Goal: Information Seeking & Learning: Learn about a topic

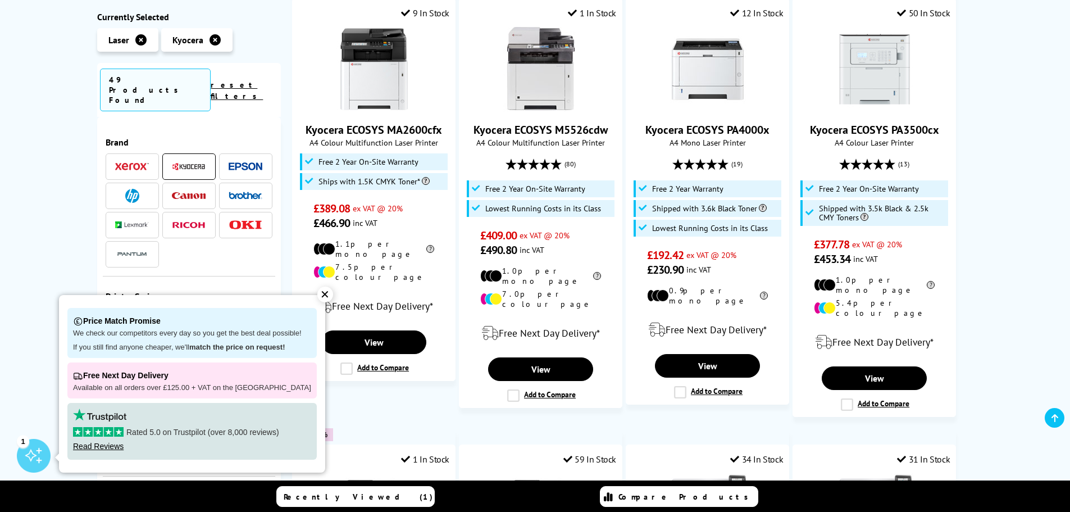
click at [59, 125] on div "Kyocera Laser Printers Currently Selected Laser Kyocera 49 Products Found reset…" at bounding box center [535, 161] width 1070 height 1477
click at [243, 189] on span at bounding box center [246, 196] width 34 height 14
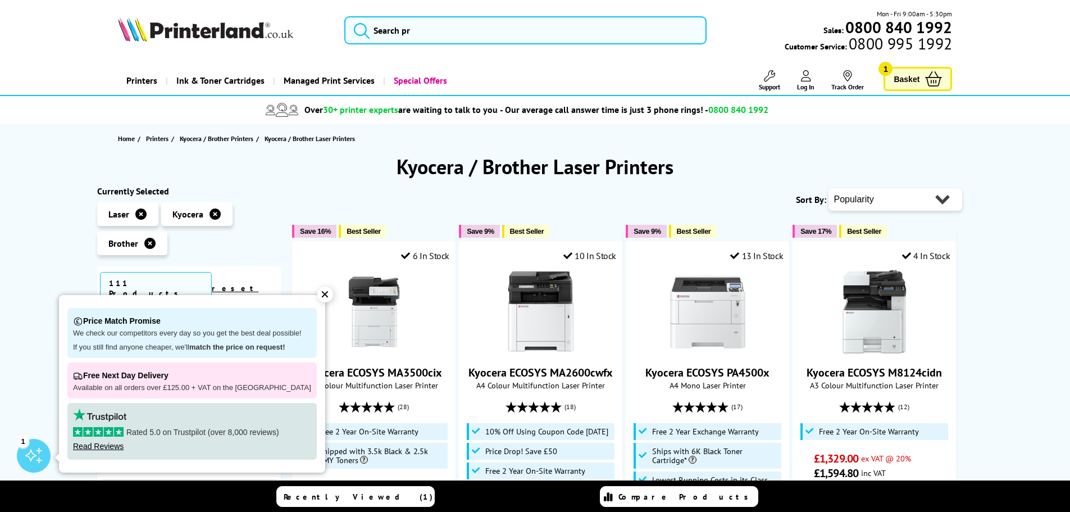
click at [317, 294] on div "✕" at bounding box center [325, 294] width 16 height 16
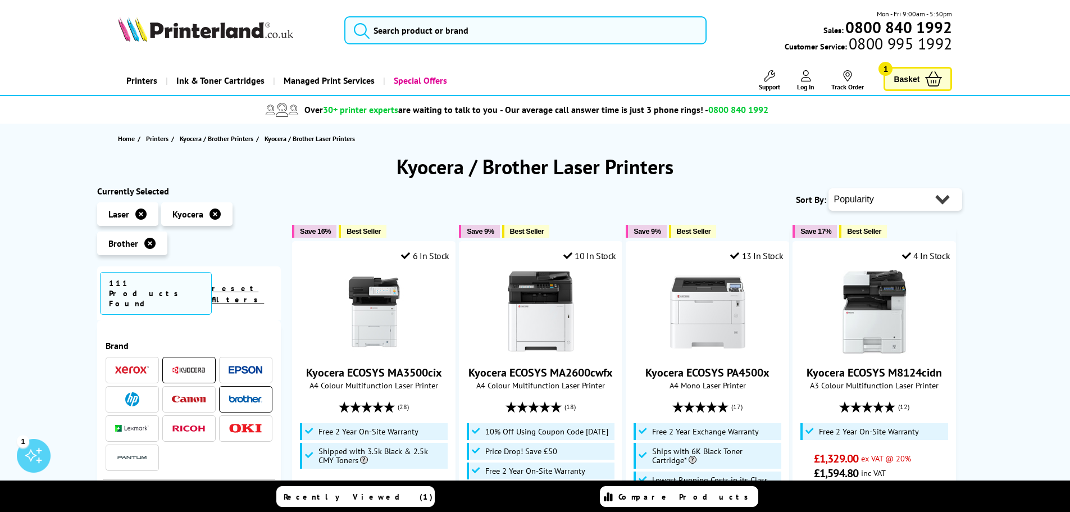
click at [213, 215] on icon at bounding box center [214, 213] width 11 height 11
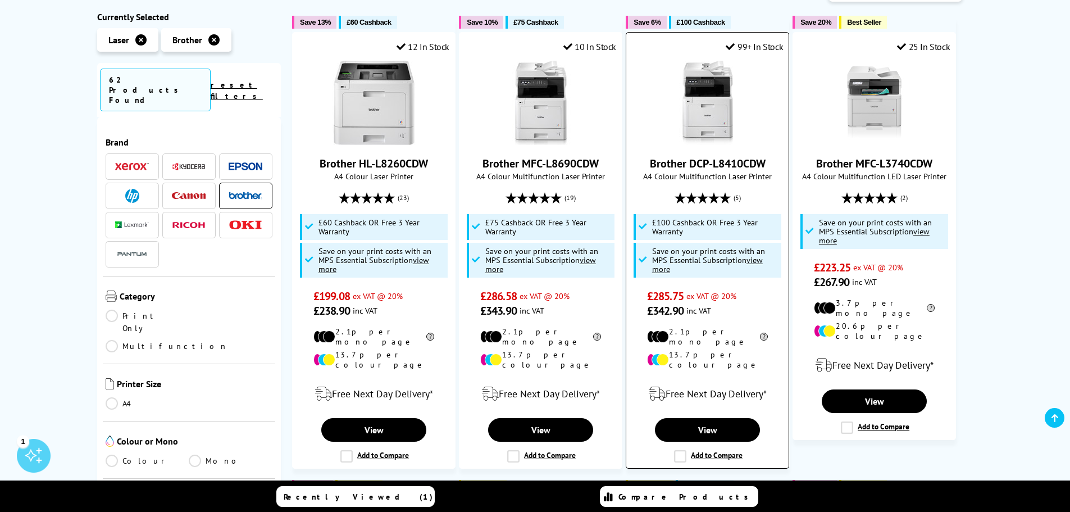
scroll to position [281, 0]
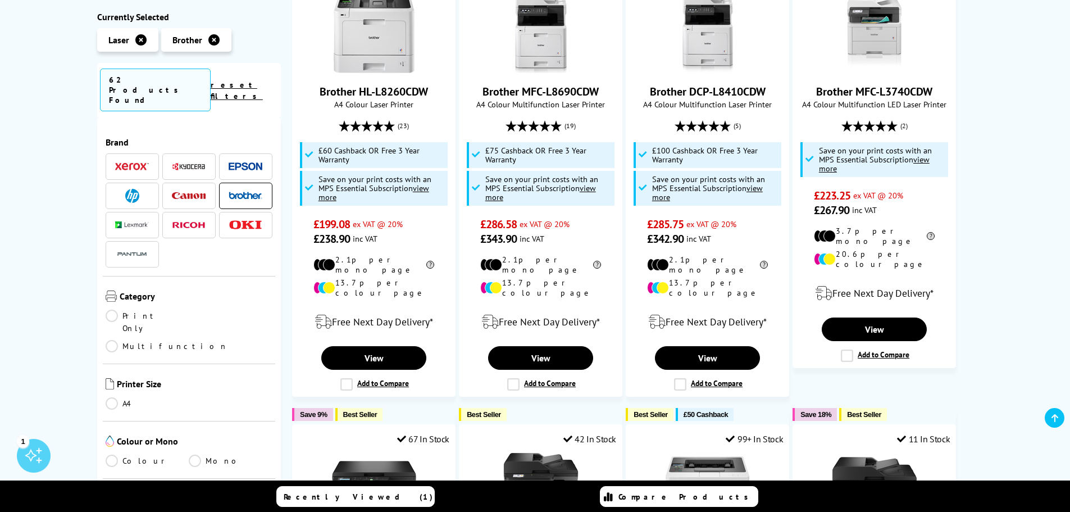
click at [144, 41] on icon at bounding box center [140, 39] width 11 height 11
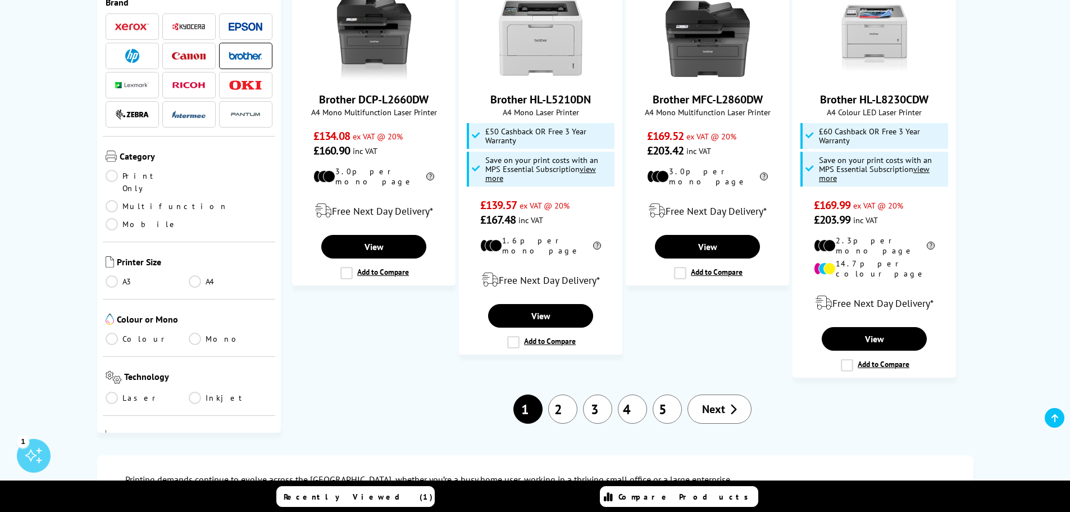
scroll to position [1348, 0]
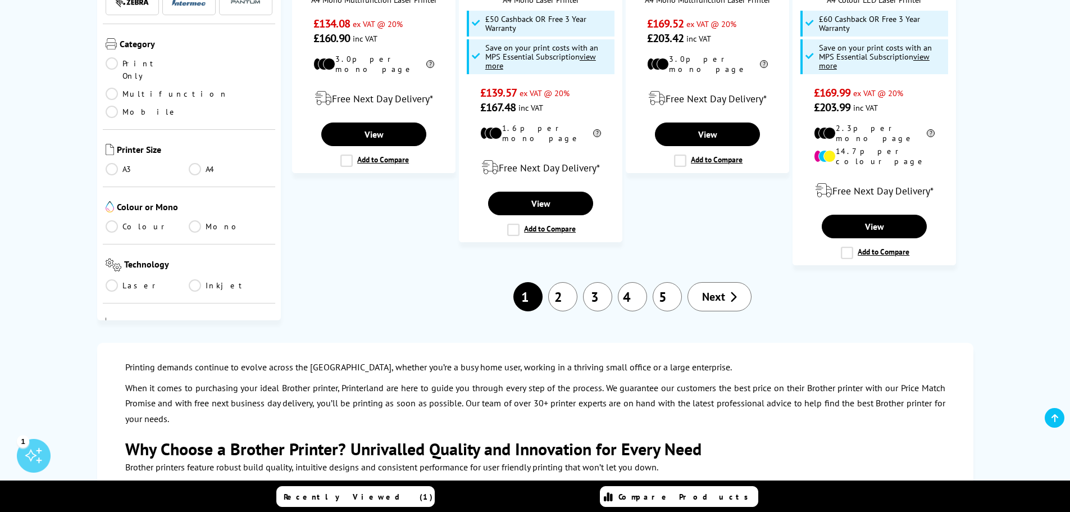
click at [560, 282] on link "2" at bounding box center [562, 296] width 29 height 29
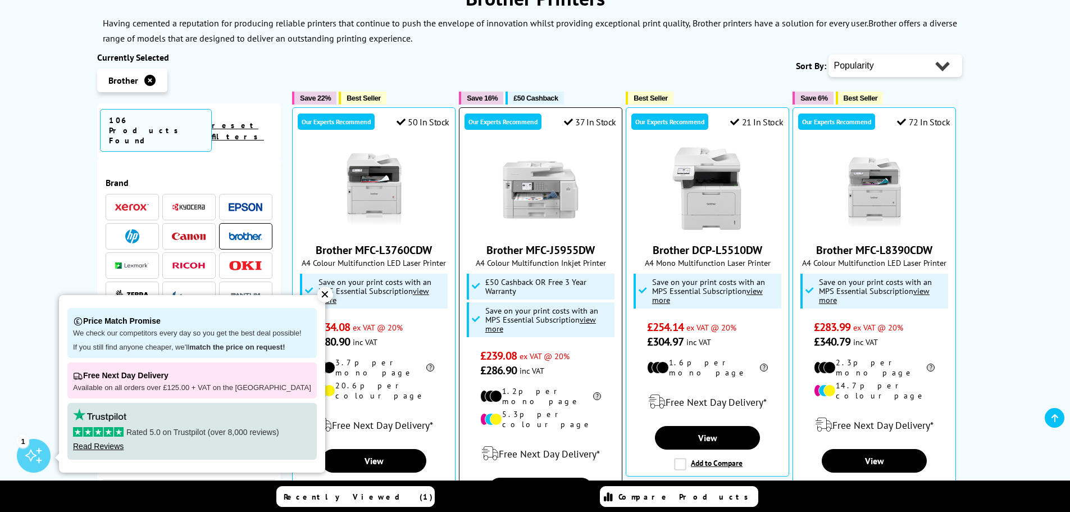
scroll to position [225, 0]
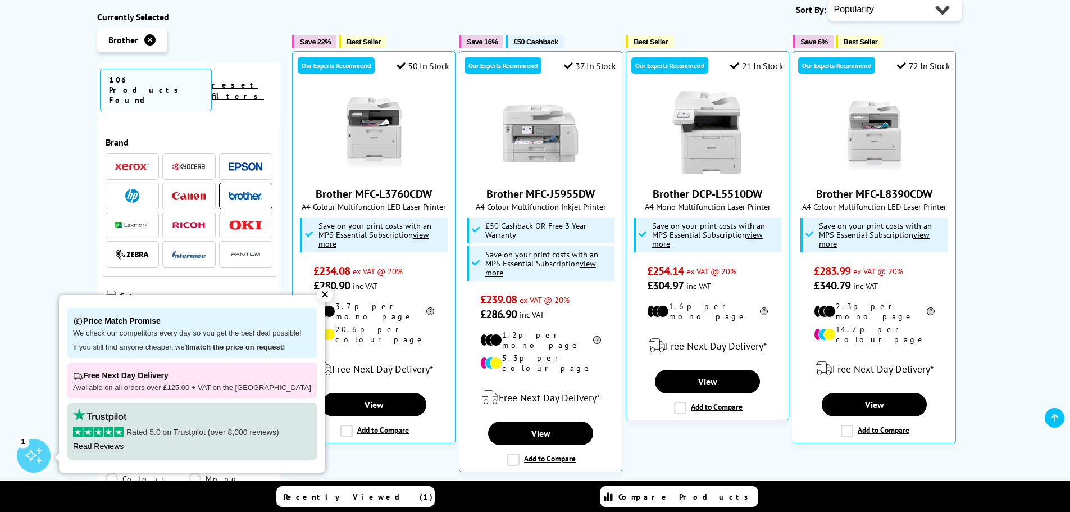
click at [317, 290] on div "✕" at bounding box center [325, 294] width 16 height 16
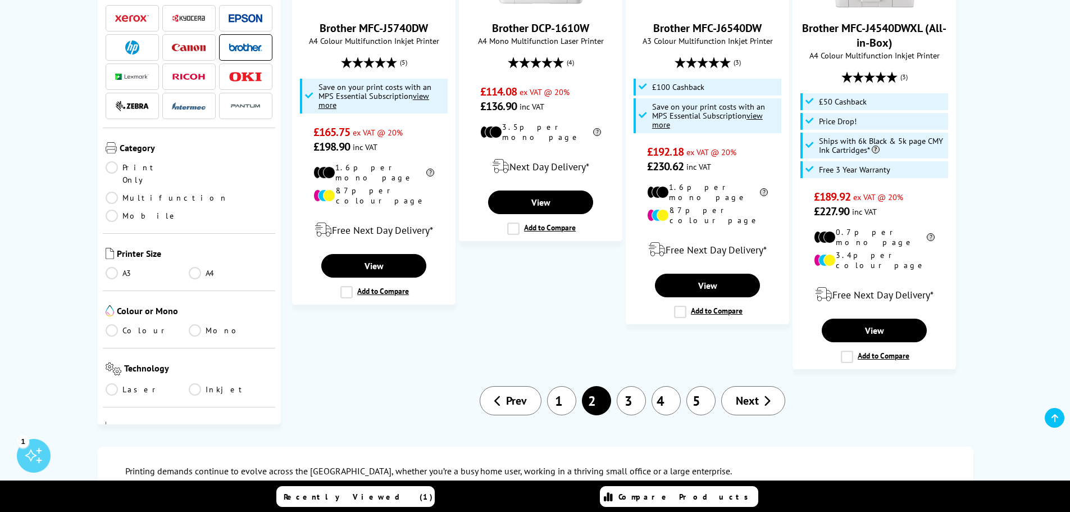
scroll to position [1348, 0]
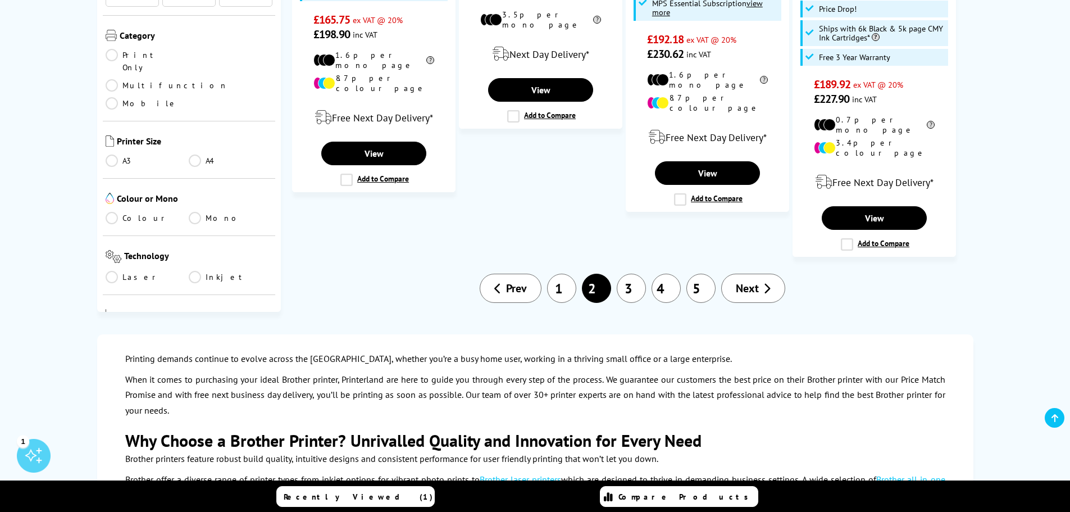
click at [636, 273] on link "3" at bounding box center [631, 287] width 29 height 29
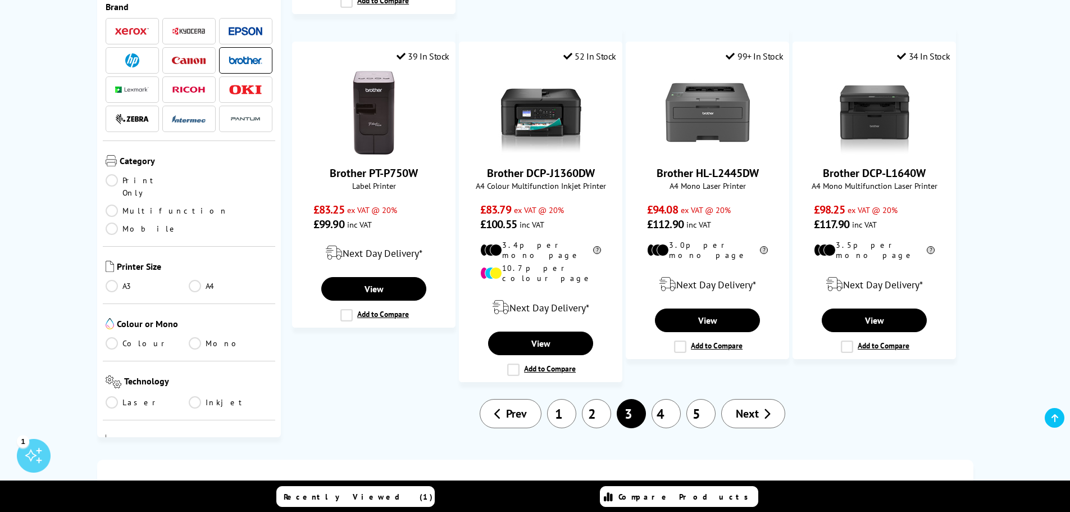
scroll to position [1179, 0]
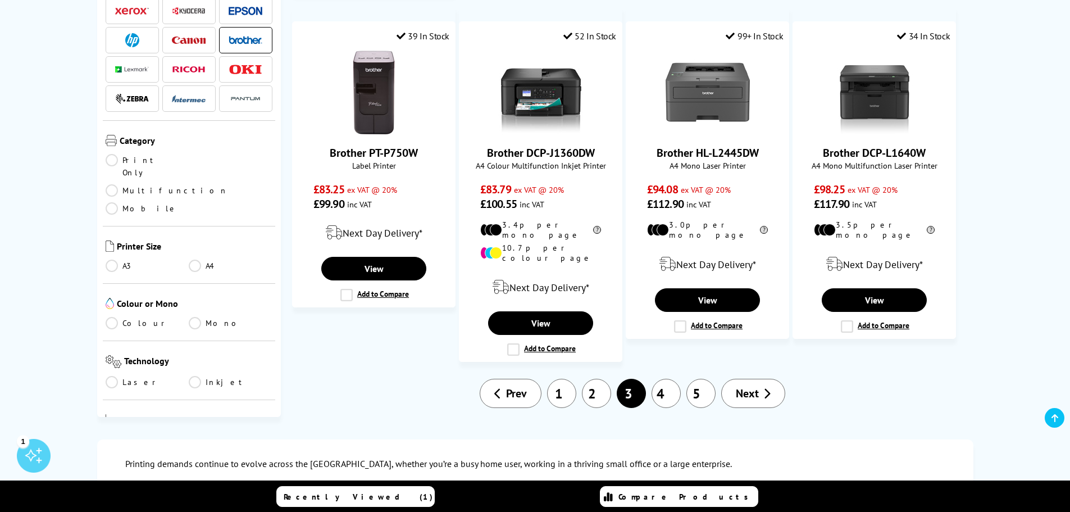
click at [660, 378] on link "4" at bounding box center [665, 392] width 29 height 29
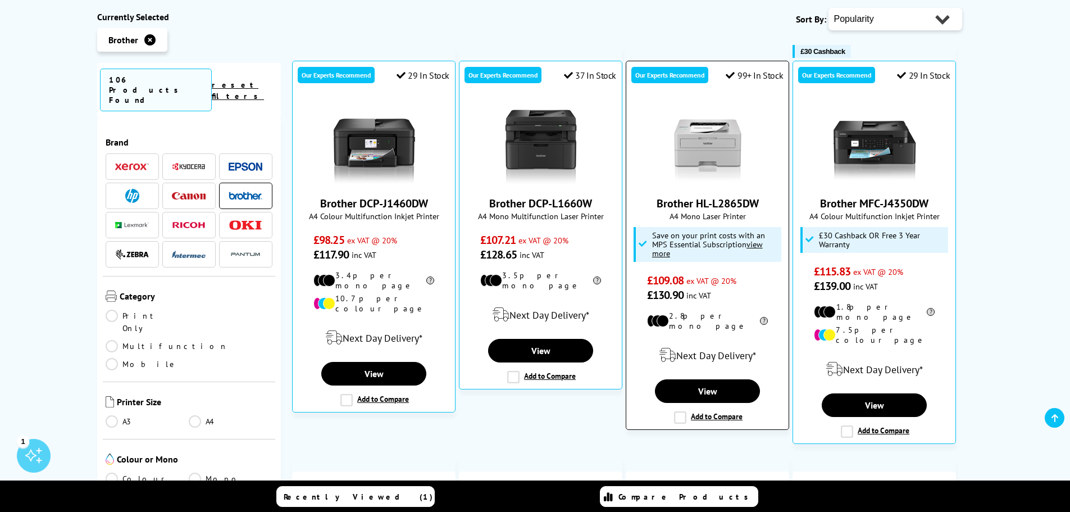
scroll to position [225, 0]
